Goal: Navigation & Orientation: Find specific page/section

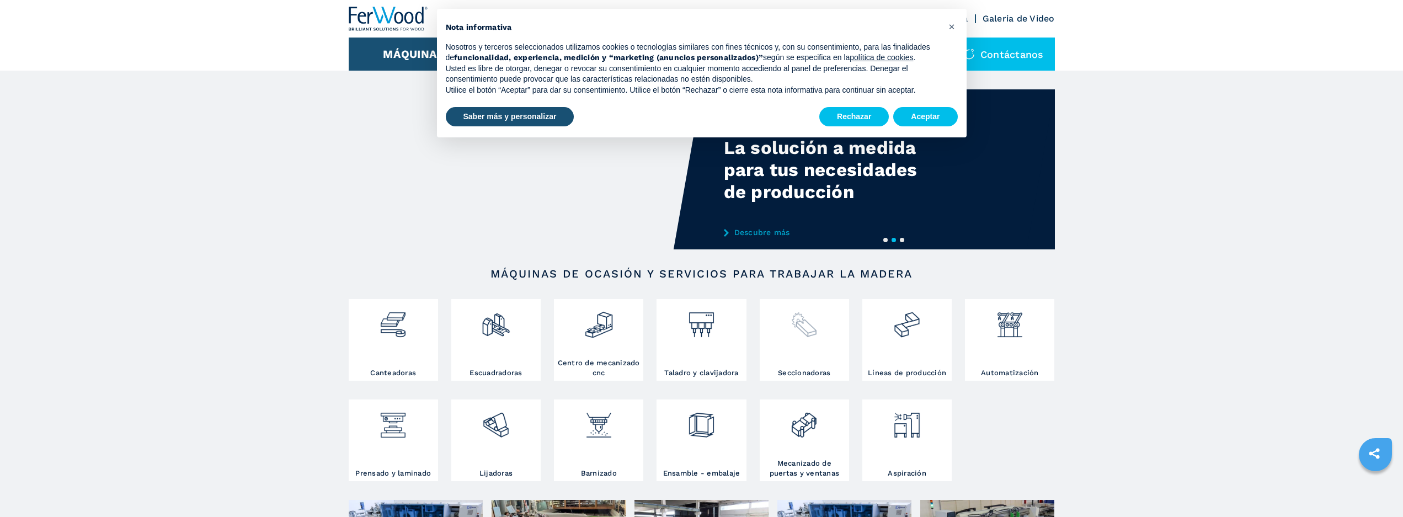
click at [810, 326] on img at bounding box center [804, 321] width 29 height 38
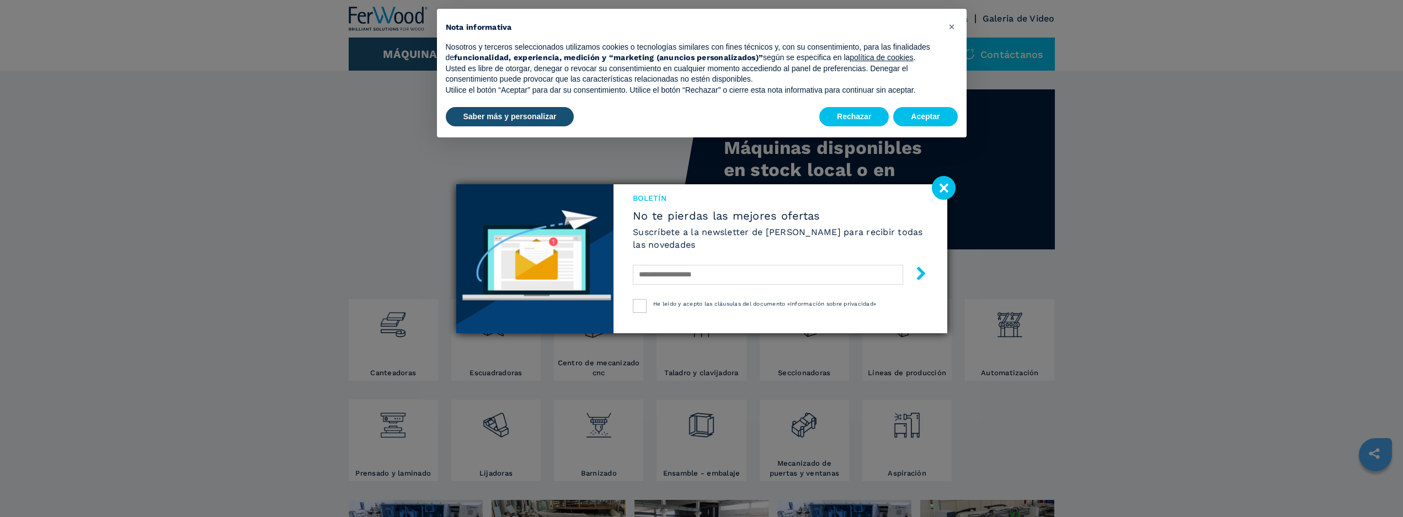
click at [941, 184] on image at bounding box center [944, 188] width 24 height 24
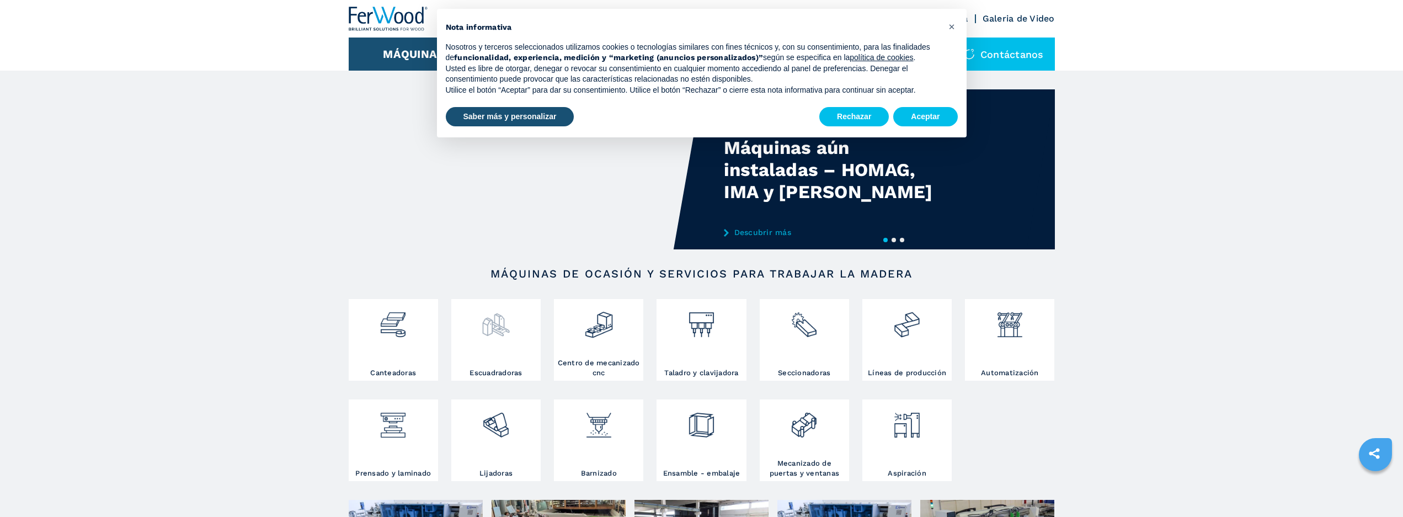
click at [495, 339] on img at bounding box center [495, 321] width 29 height 38
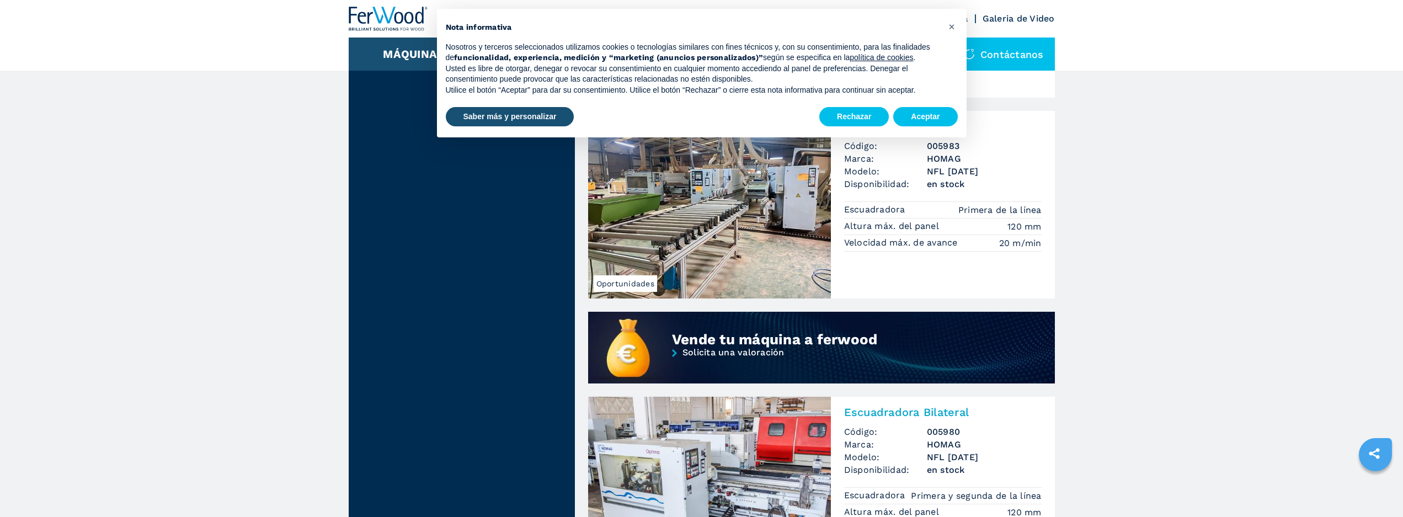
scroll to position [662, 0]
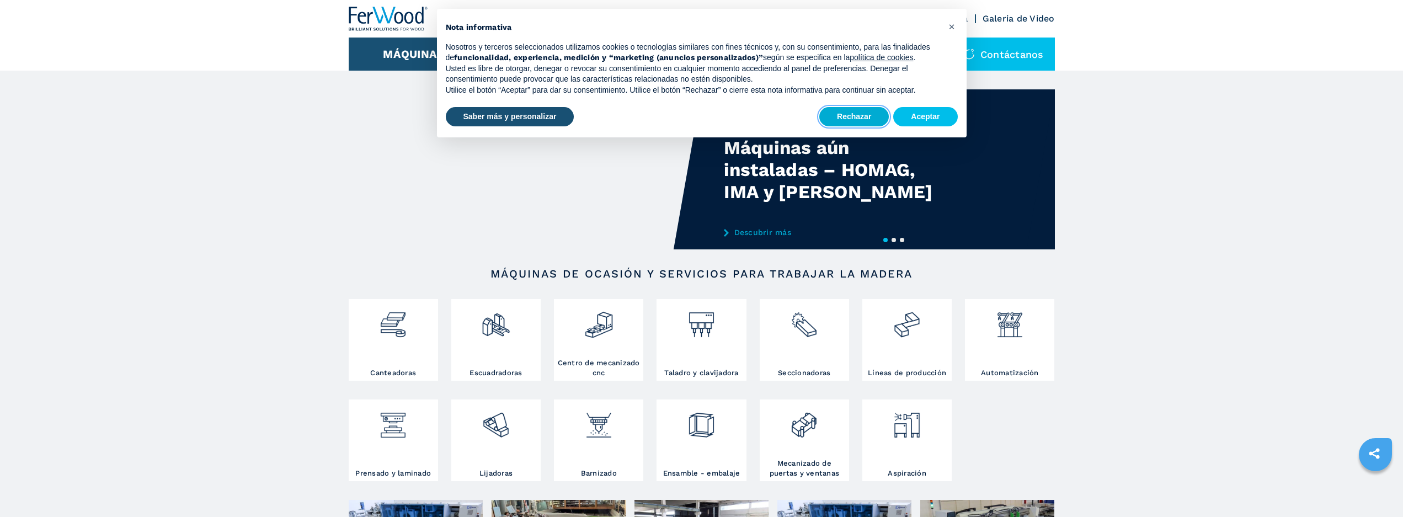
click at [857, 111] on button "Rechazar" at bounding box center [855, 117] width 70 height 20
